Goal: Transaction & Acquisition: Download file/media

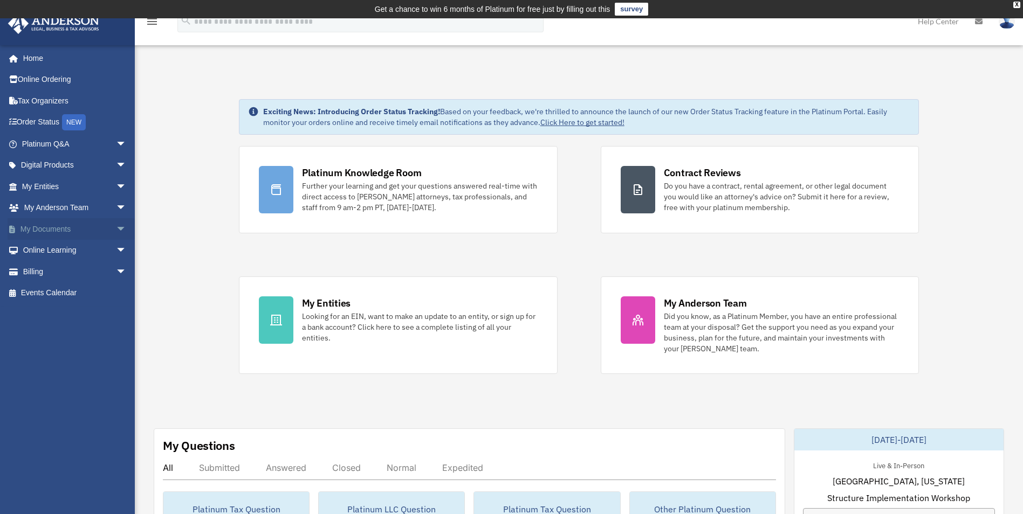
click at [68, 230] on link "My Documents arrow_drop_down" at bounding box center [75, 229] width 135 height 22
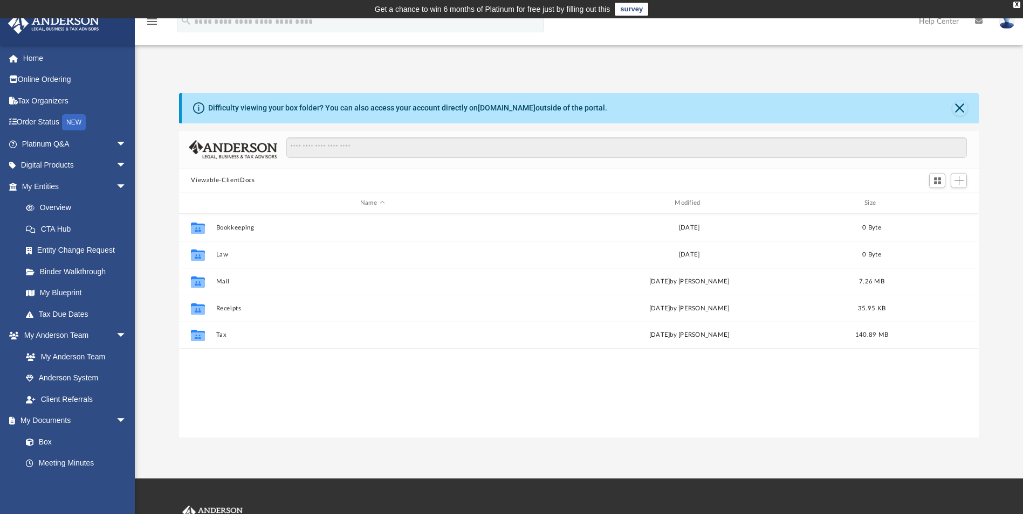
scroll to position [237, 792]
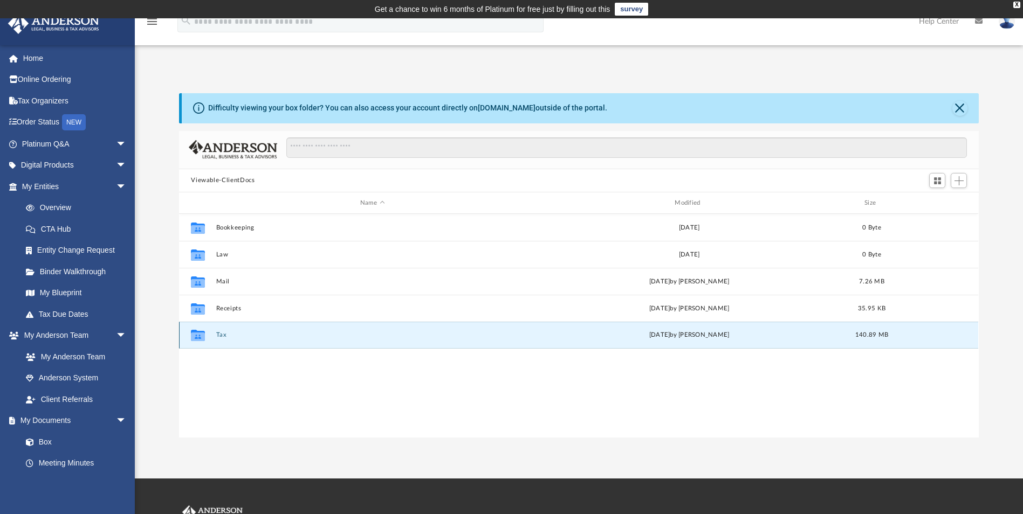
click at [218, 333] on button "Tax" at bounding box center [372, 335] width 312 height 7
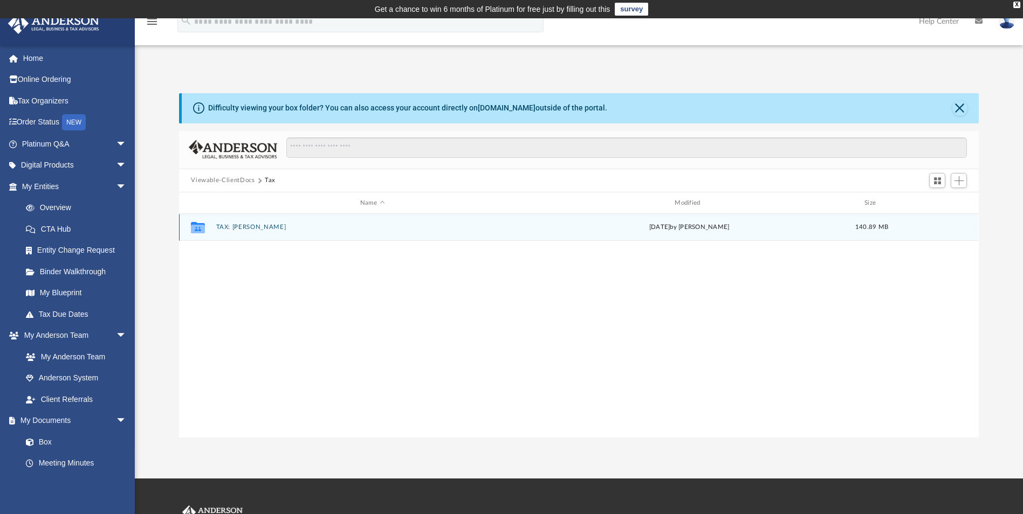
click at [238, 226] on button "TAX: [PERSON_NAME]" at bounding box center [372, 227] width 312 height 7
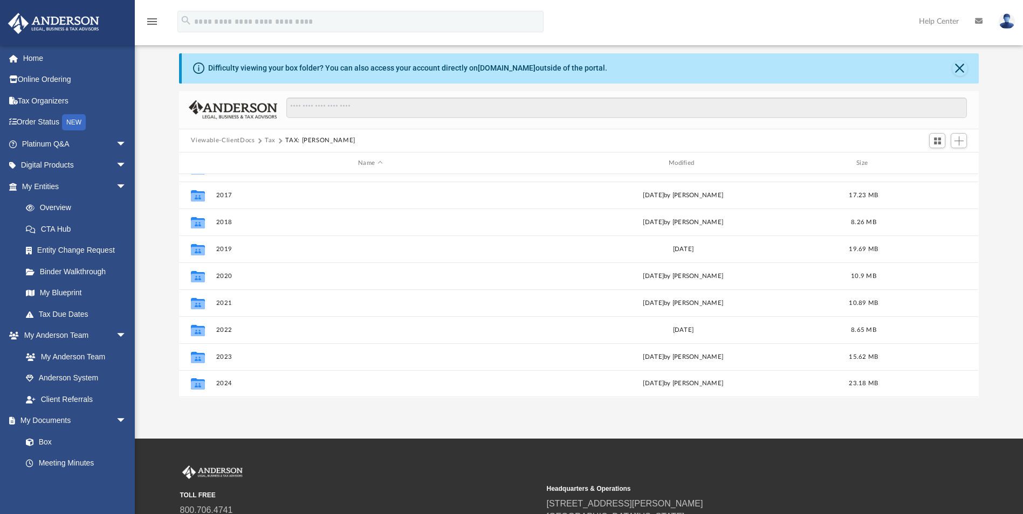
scroll to position [157, 0]
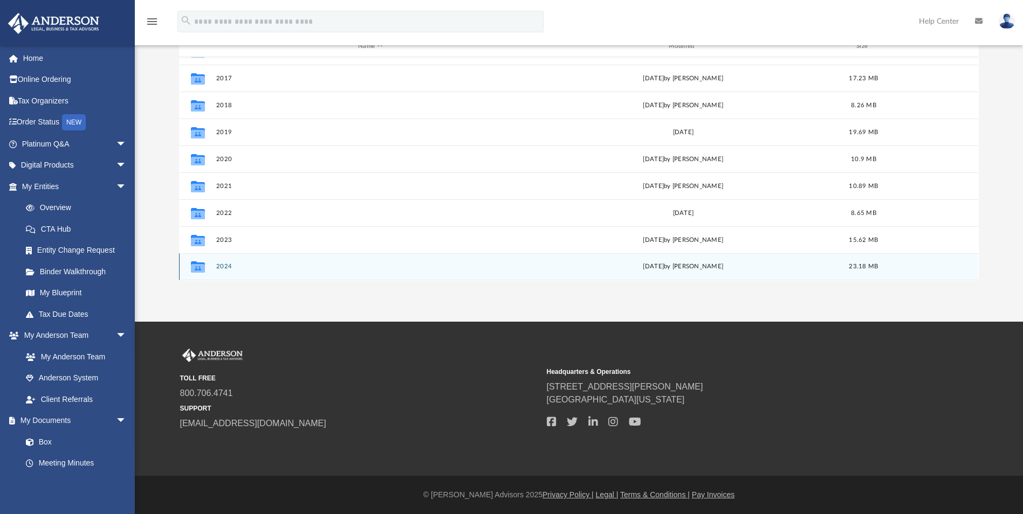
click at [223, 266] on button "2024" at bounding box center [370, 267] width 308 height 7
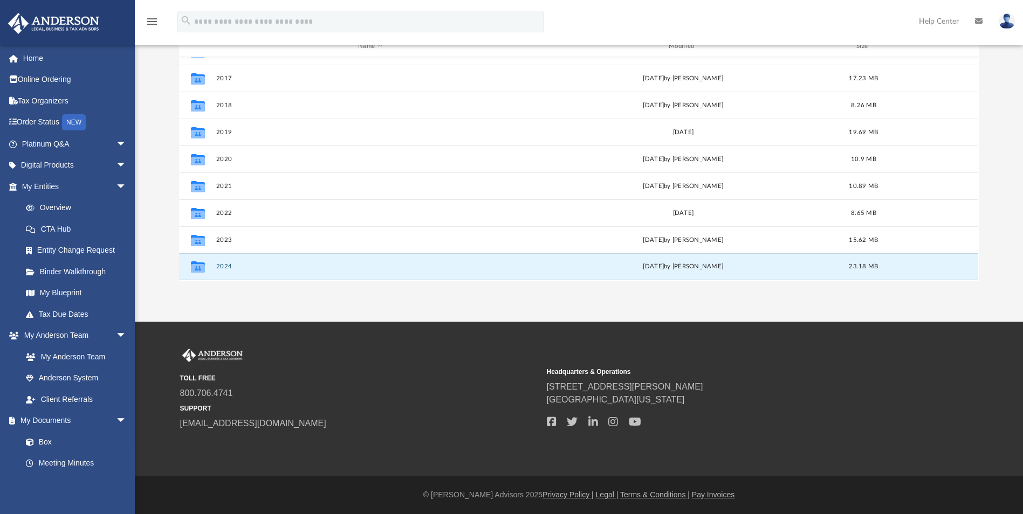
scroll to position [0, 0]
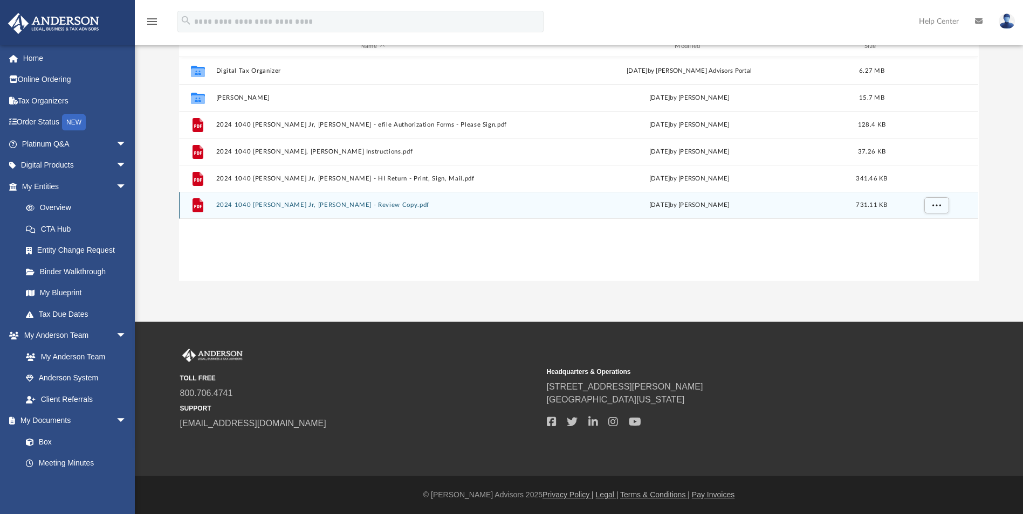
click at [290, 203] on button "2024 1040 [PERSON_NAME] Jr, [PERSON_NAME] - Review Copy.pdf" at bounding box center [372, 205] width 312 height 7
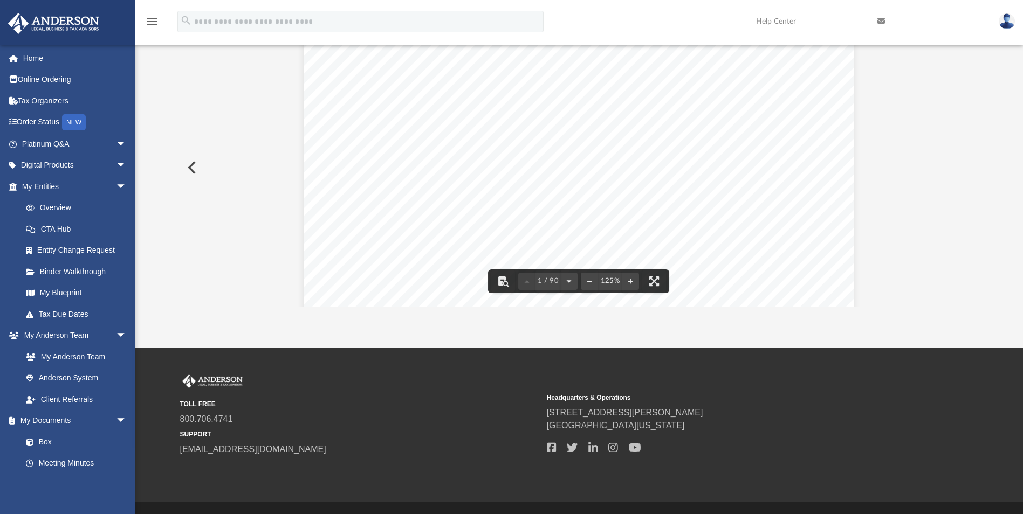
scroll to position [324, 0]
click at [654, 281] on button "File preview" at bounding box center [654, 282] width 24 height 24
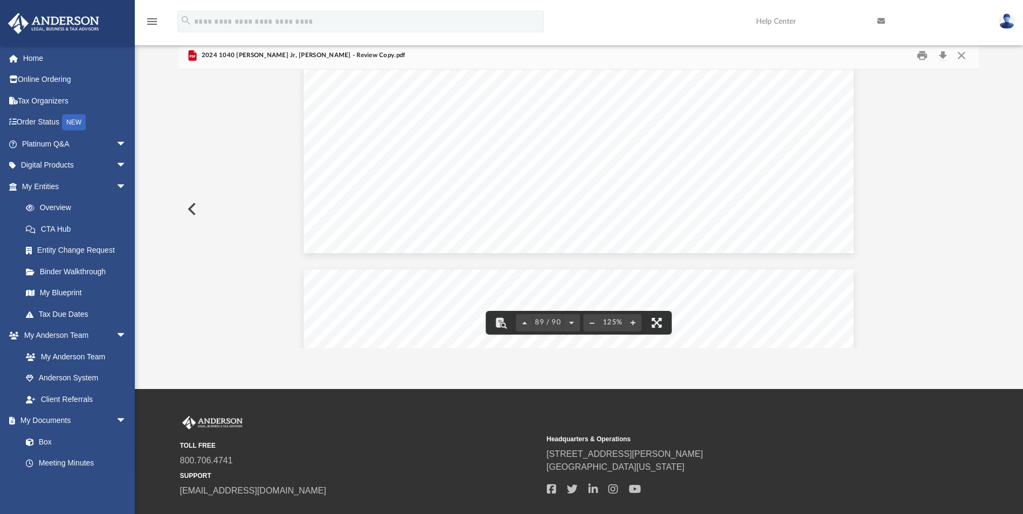
scroll to position [63596, 0]
drag, startPoint x: 658, startPoint y: 321, endPoint x: 410, endPoint y: 280, distance: 250.9
click at [657, 321] on button "File preview" at bounding box center [657, 323] width 24 height 24
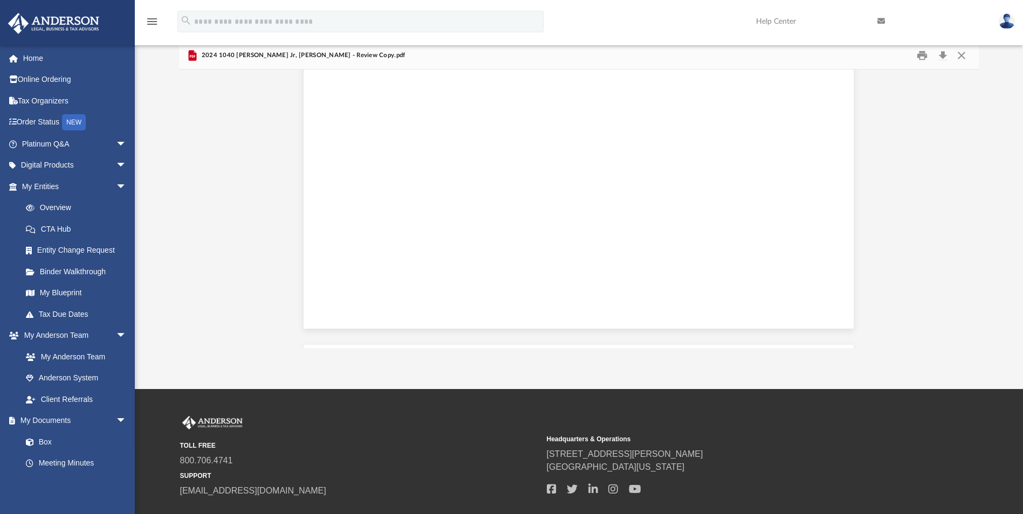
scroll to position [237, 792]
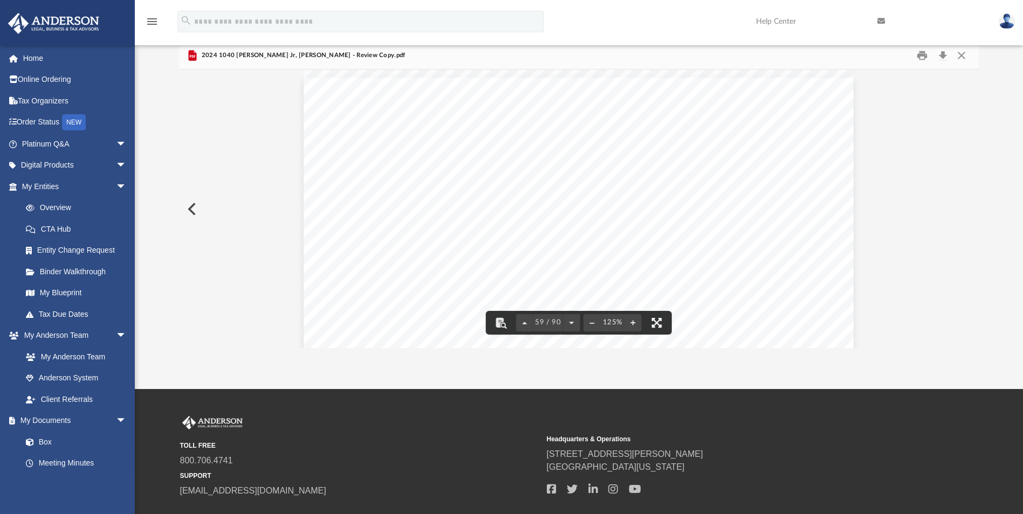
drag, startPoint x: 655, startPoint y: 322, endPoint x: 657, endPoint y: 362, distance: 40.0
click at [655, 322] on button "File preview" at bounding box center [657, 323] width 24 height 24
